Goal: Information Seeking & Learning: Learn about a topic

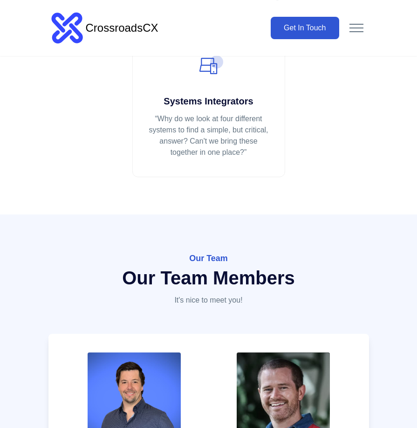
scroll to position [888, 0]
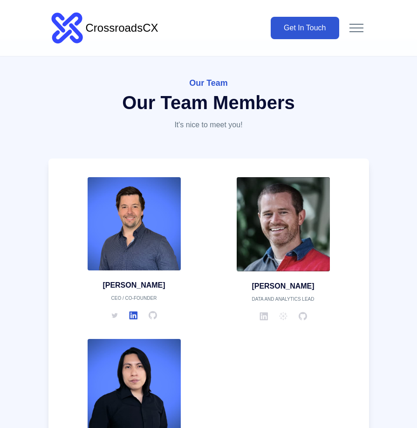
click at [133, 314] on icon "LinkedIn" at bounding box center [133, 315] width 8 height 8
click at [98, 142] on div "Our Team Our Team Members It's nice to meet you!" at bounding box center [209, 117] width 336 height 82
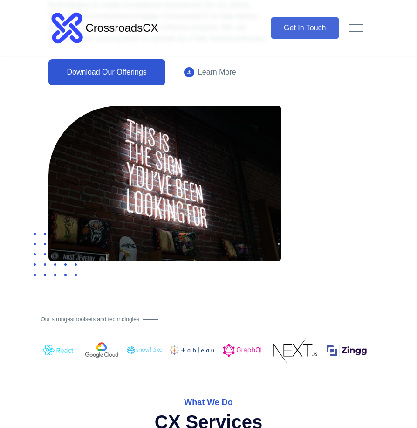
scroll to position [120, 0]
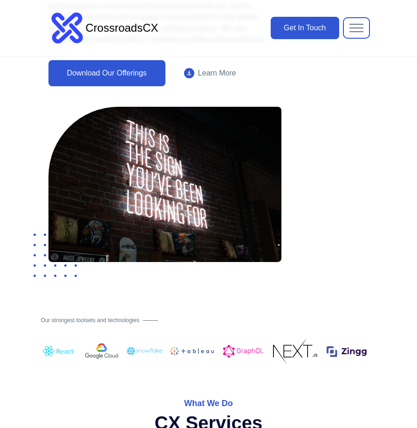
click at [356, 31] on span at bounding box center [357, 31] width 14 height 1
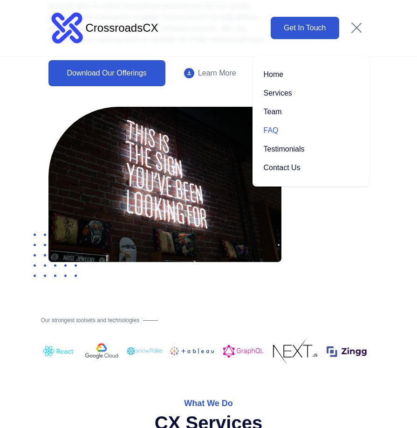
click at [272, 132] on link "FAQ" at bounding box center [311, 130] width 94 height 19
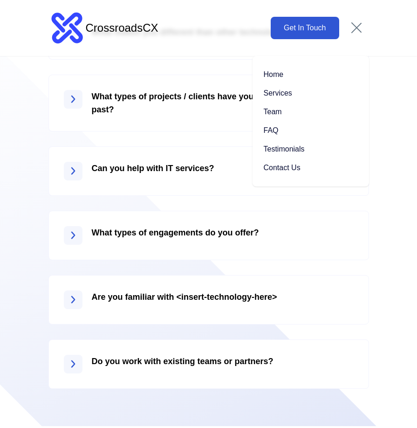
scroll to position [1559, 0]
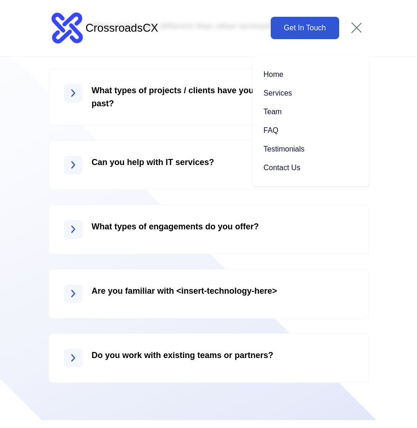
click at [145, 163] on h4 "Can you help with IT services?" at bounding box center [223, 162] width 262 height 13
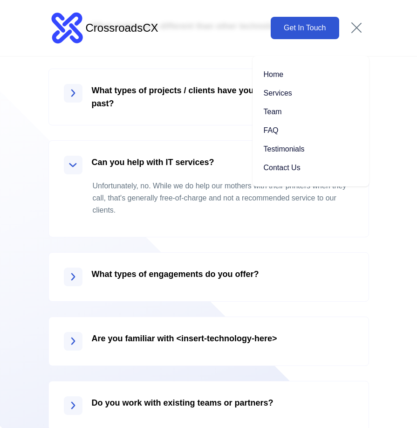
click at [183, 209] on p "Unfortunately, no. While we do help our mothers with their printers when they c…" at bounding box center [223, 198] width 261 height 48
click at [359, 27] on button at bounding box center [356, 28] width 25 height 20
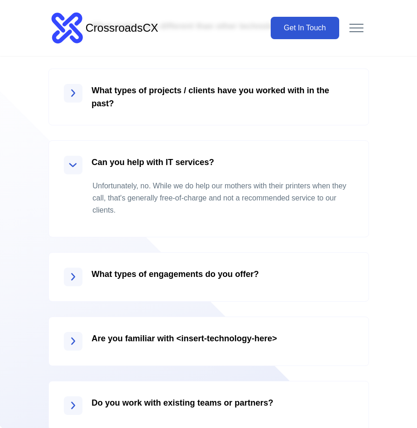
click at [212, 90] on h4 "What types of projects / clients have you worked with in the past?" at bounding box center [223, 97] width 262 height 26
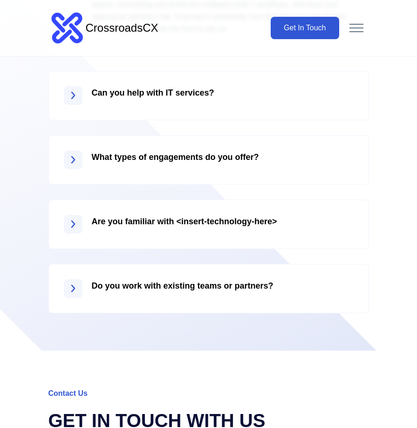
scroll to position [1774, 0]
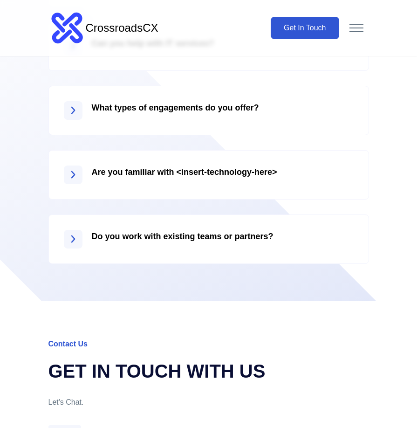
click at [115, 170] on h4 "Are you familiar with <insert-technology-here>" at bounding box center [223, 172] width 262 height 13
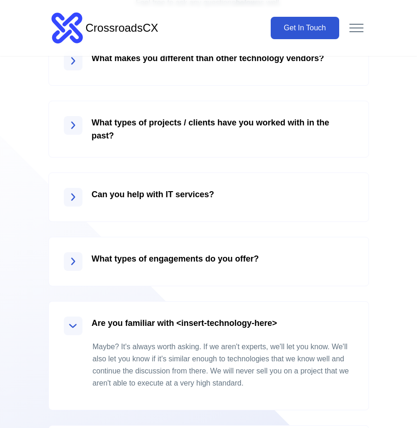
scroll to position [1403, 0]
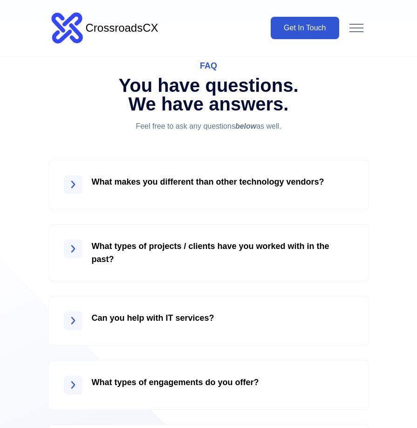
click at [143, 176] on h4 "What makes you different than other technology vendors?" at bounding box center [223, 181] width 262 height 13
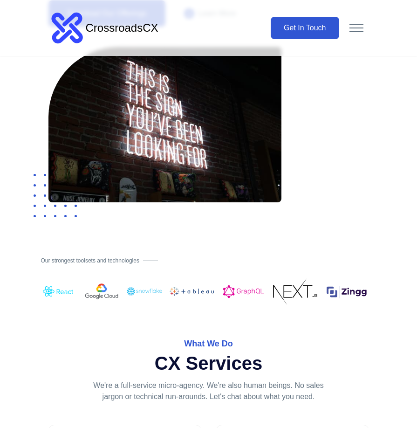
scroll to position [478, 0]
